Goal: Task Accomplishment & Management: Use online tool/utility

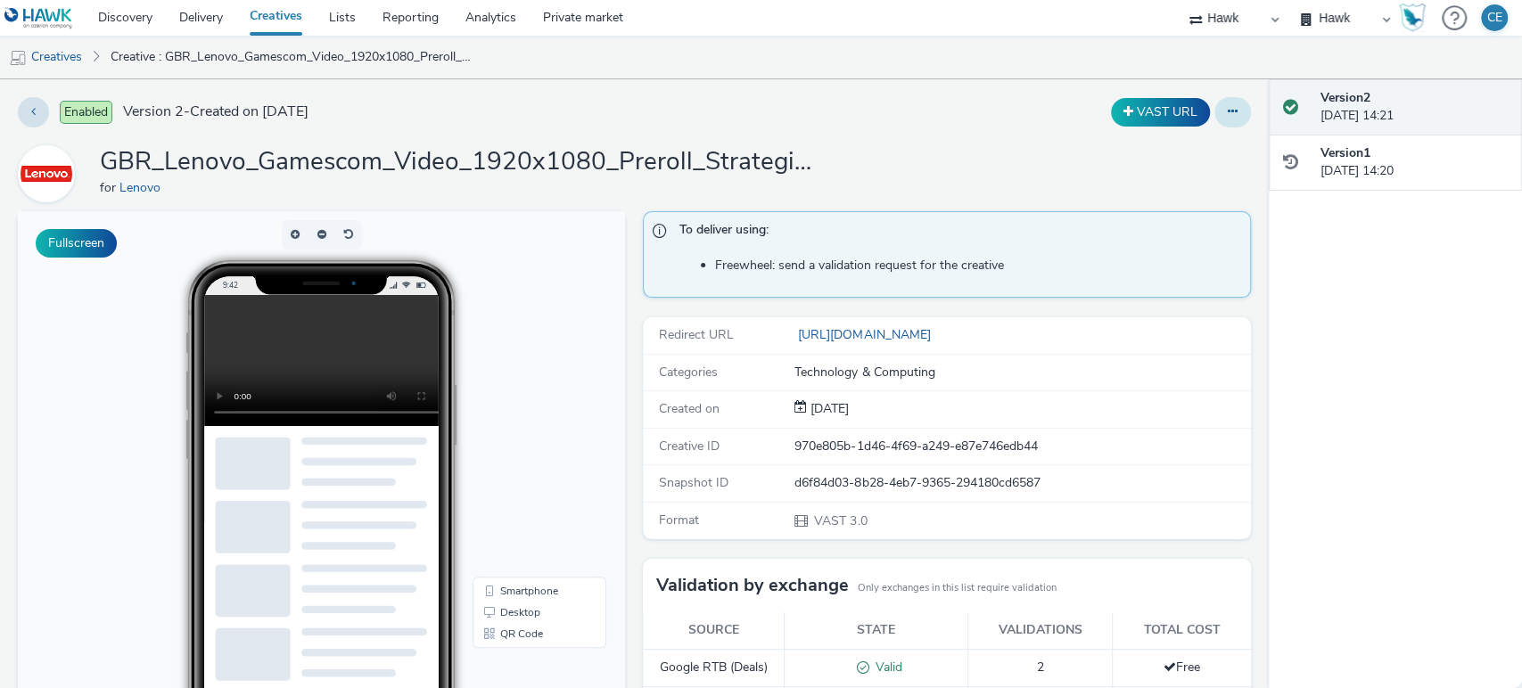
click at [1228, 117] on icon at bounding box center [1233, 111] width 10 height 12
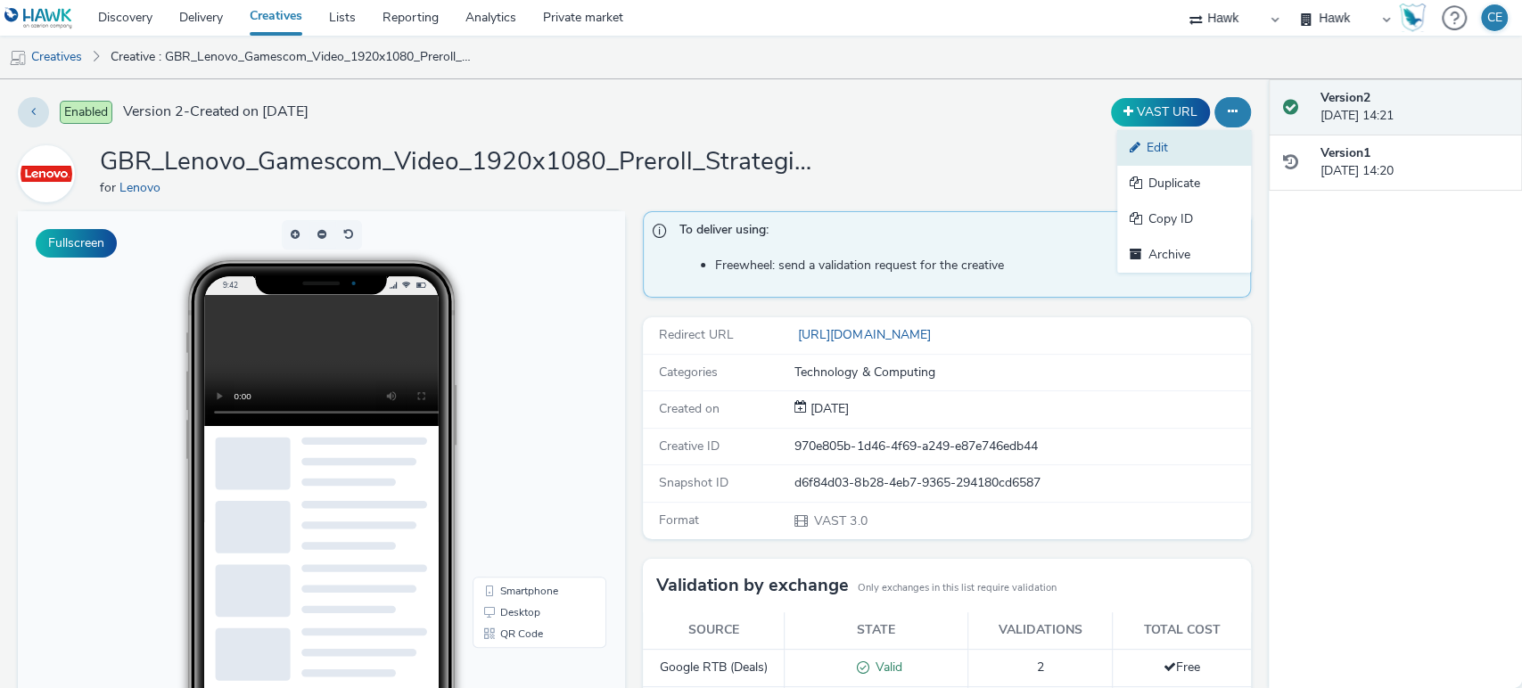
click at [1191, 158] on link "Edit" at bounding box center [1184, 148] width 134 height 36
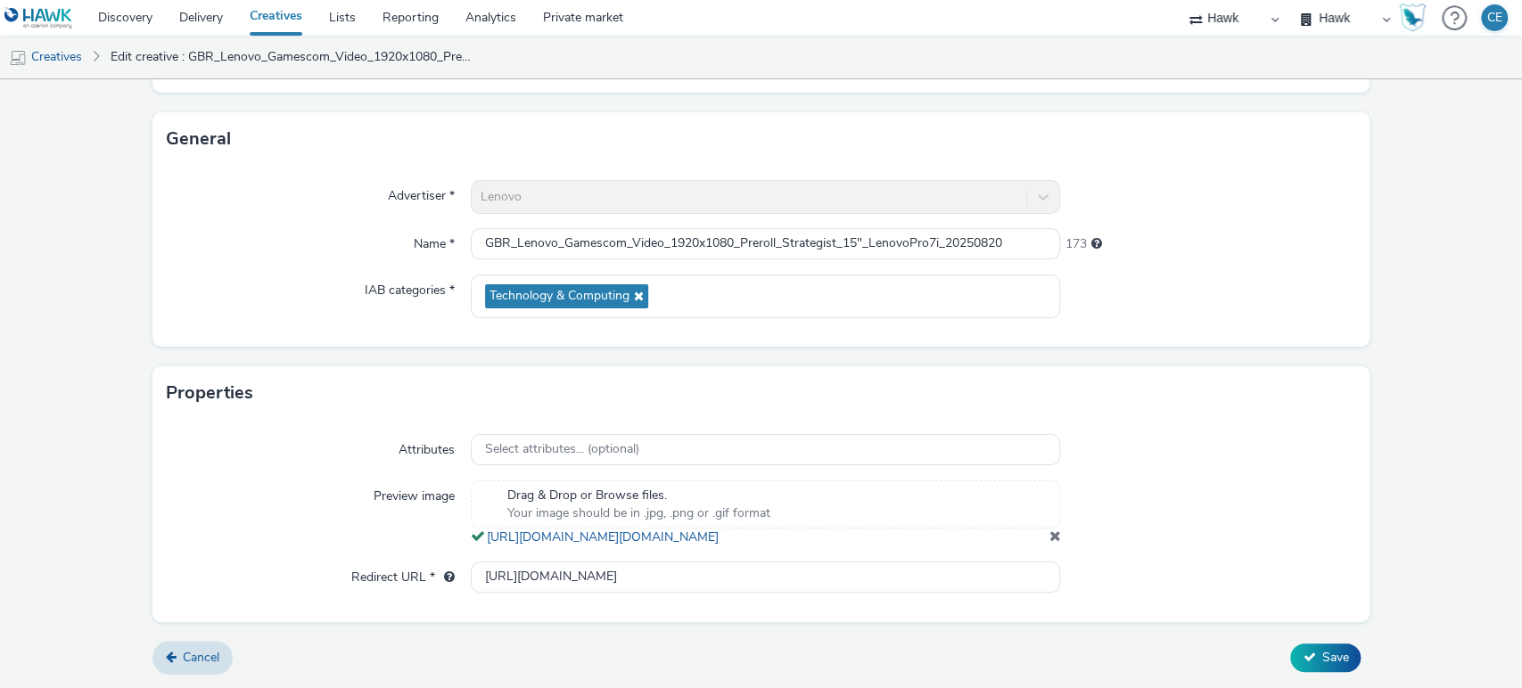
scroll to position [511, 0]
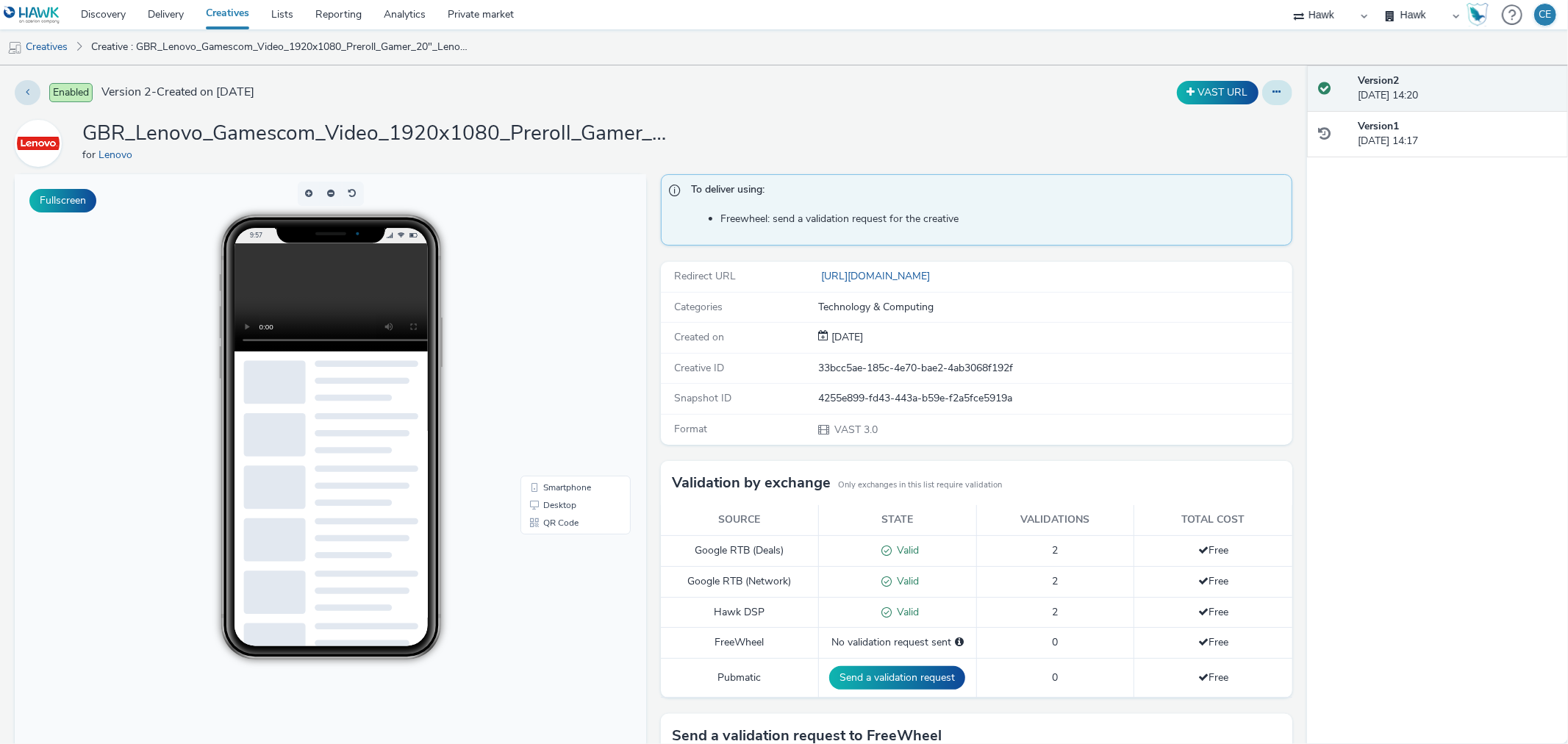
click at [1274, 97] on icon at bounding box center [1278, 92] width 8 height 10
click at [1260, 119] on link "Edit" at bounding box center [1237, 122] width 110 height 30
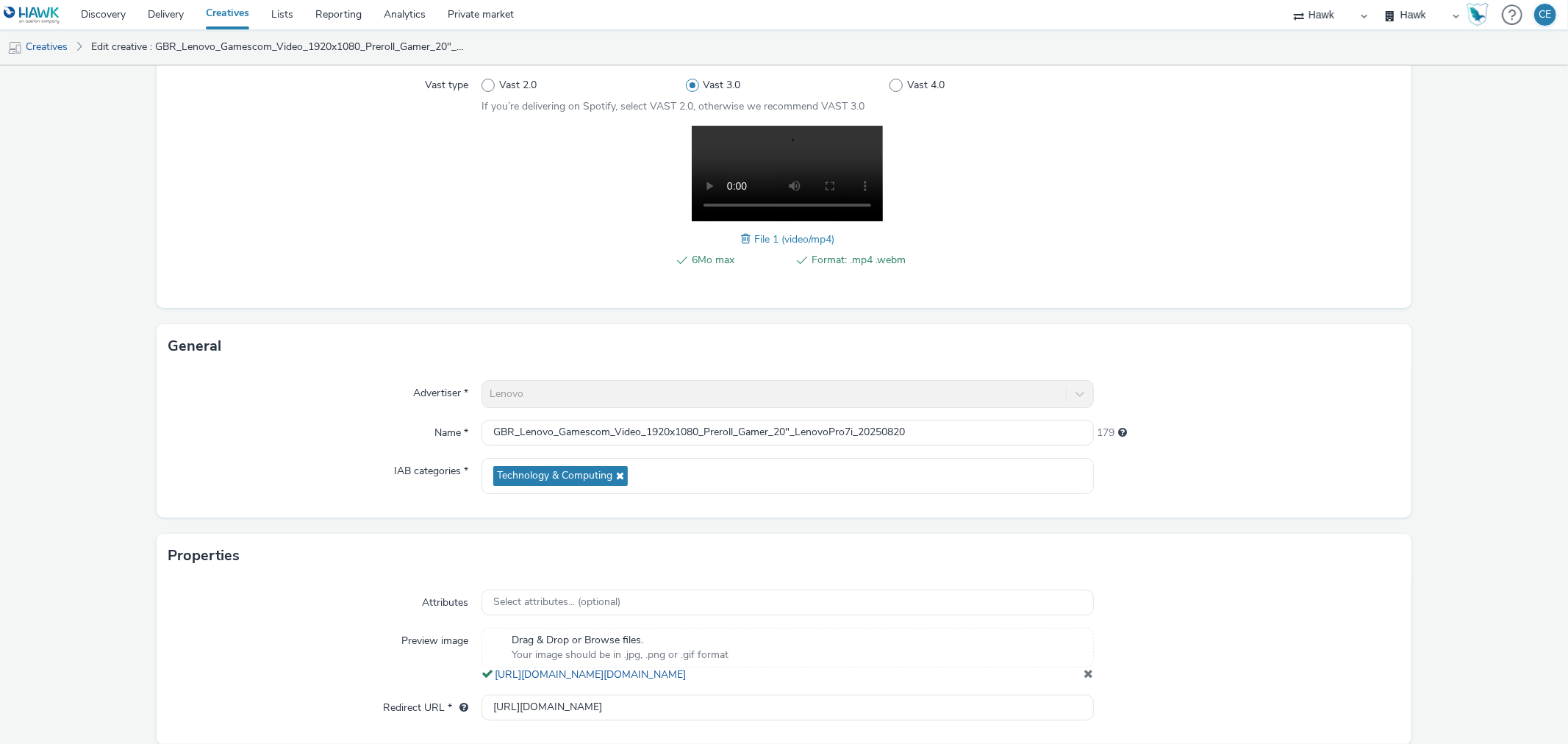
scroll to position [246, 0]
